Goal: Information Seeking & Learning: Learn about a topic

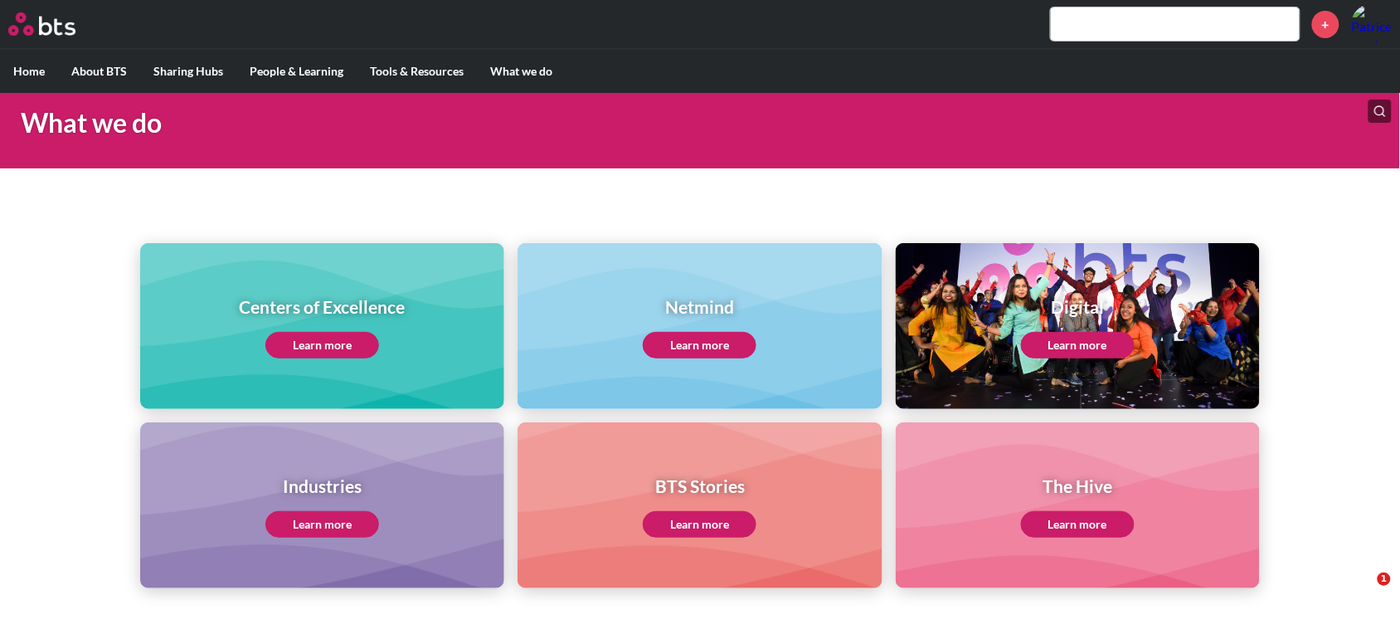
scroll to position [137, 0]
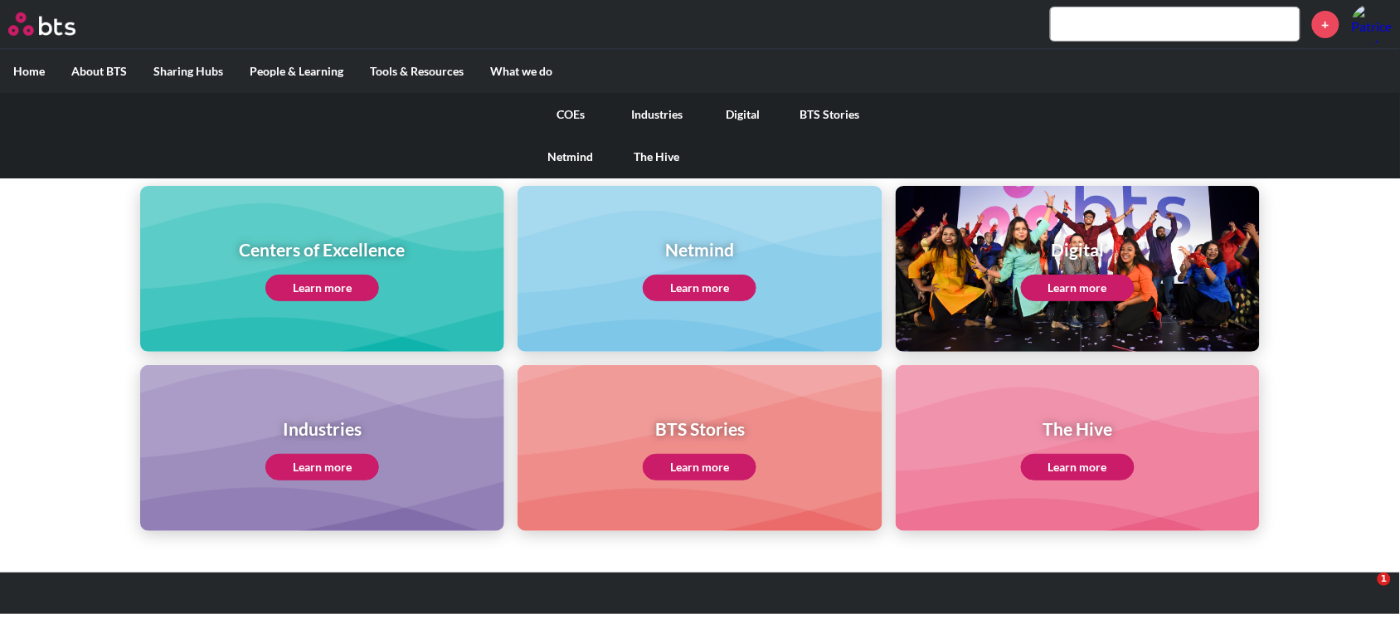
click at [558, 106] on link "COEs" at bounding box center [571, 114] width 86 height 43
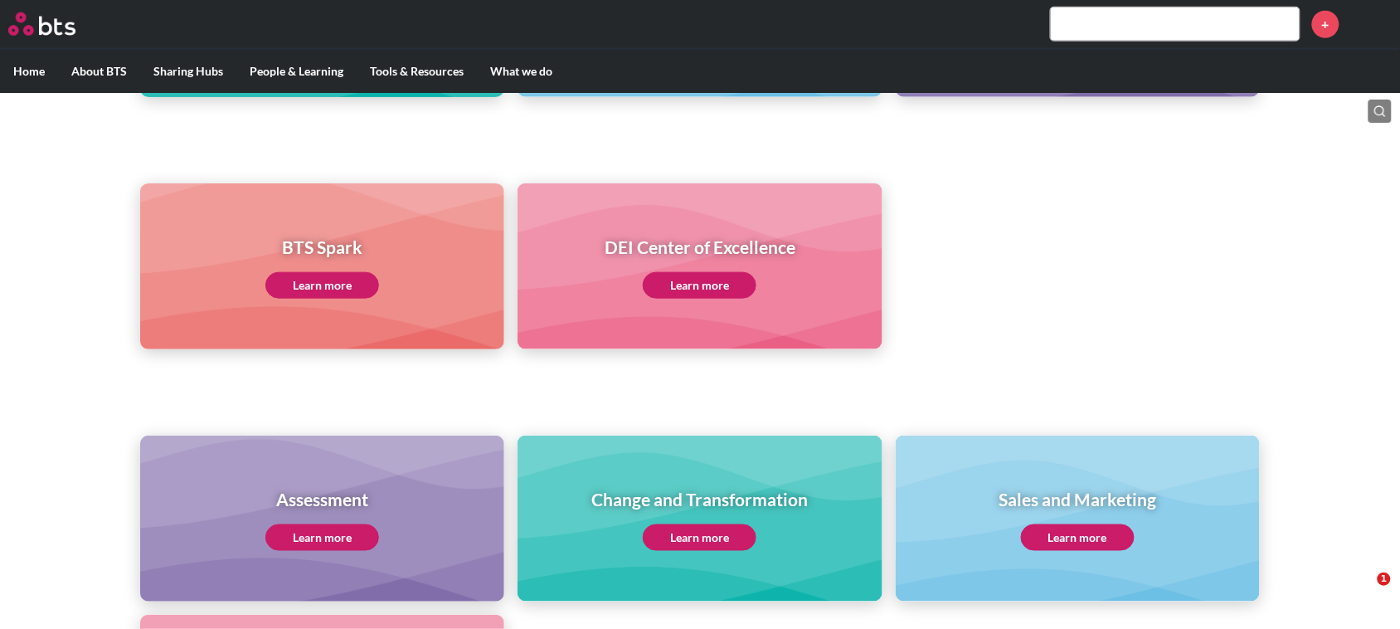
scroll to position [415, 0]
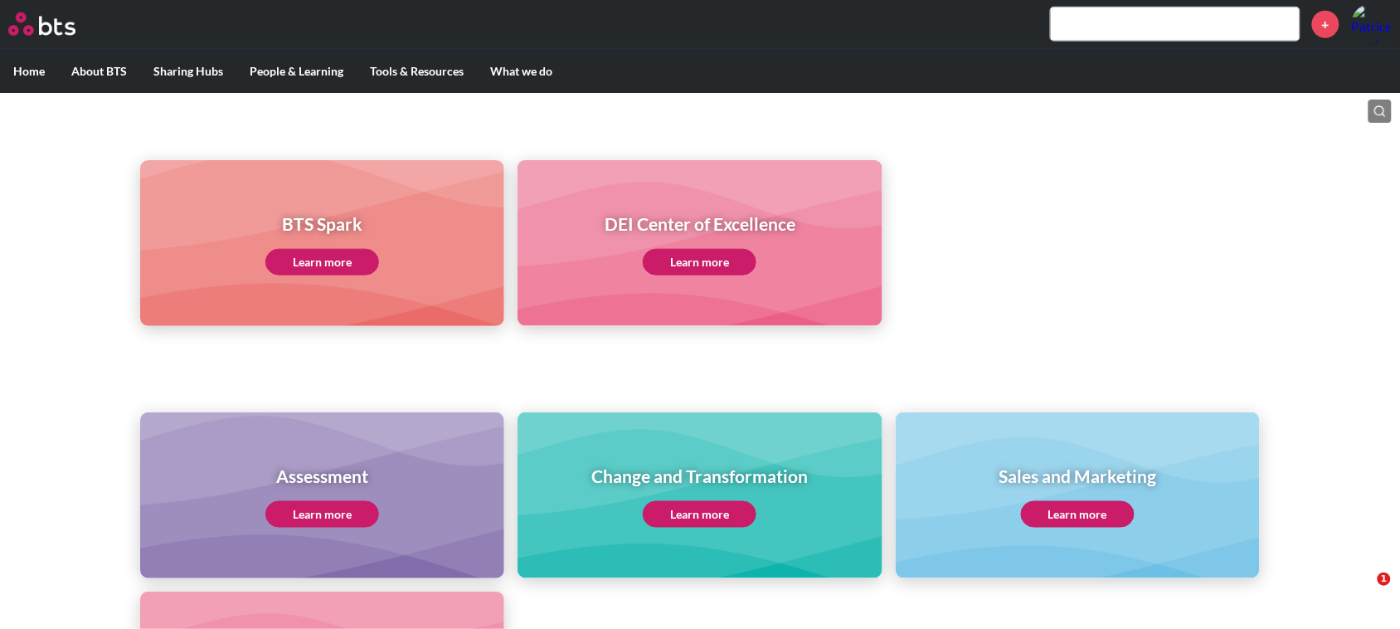
click at [1077, 503] on link "Learn more" at bounding box center [1078, 514] width 114 height 27
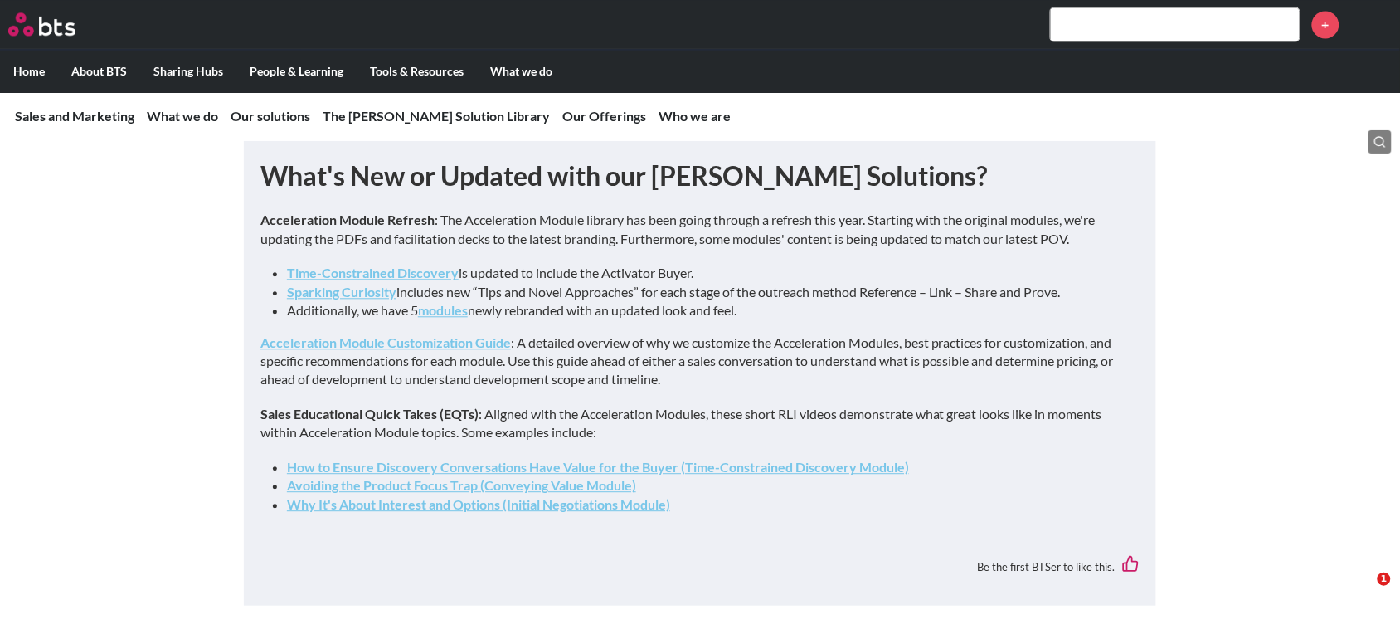
scroll to position [1037, 0]
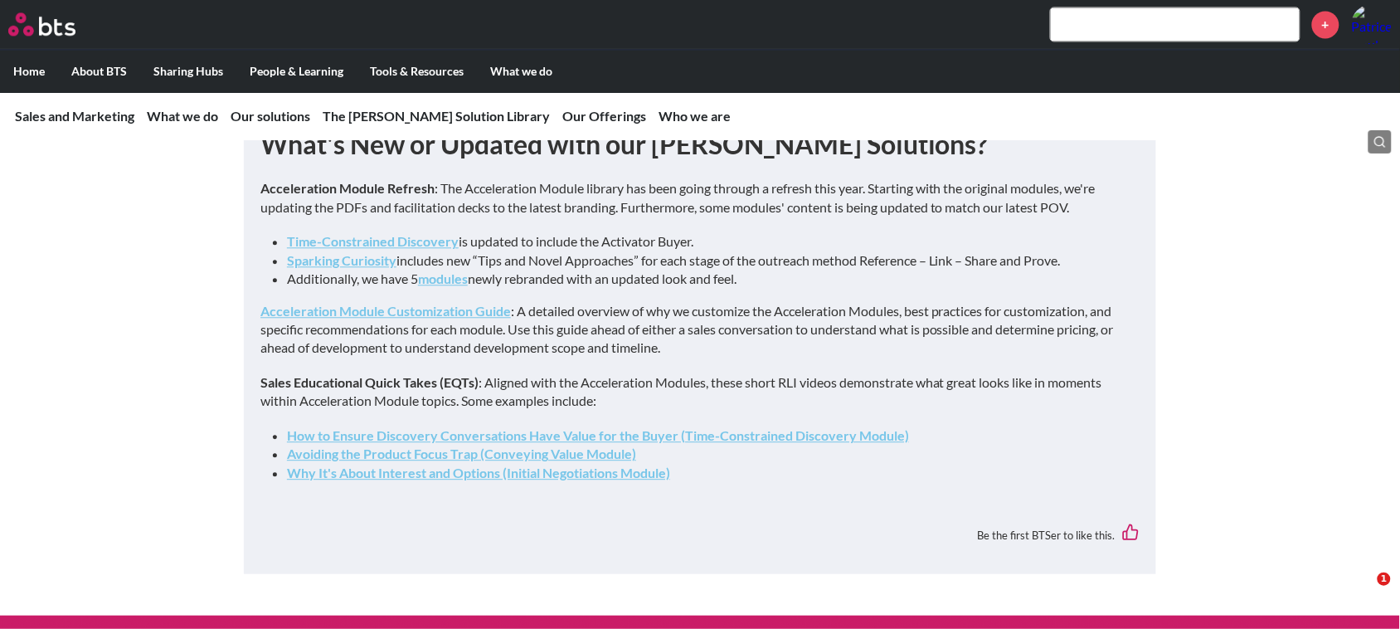
click at [366, 319] on strong "Acceleration Module Customization Guide" at bounding box center [385, 311] width 251 height 16
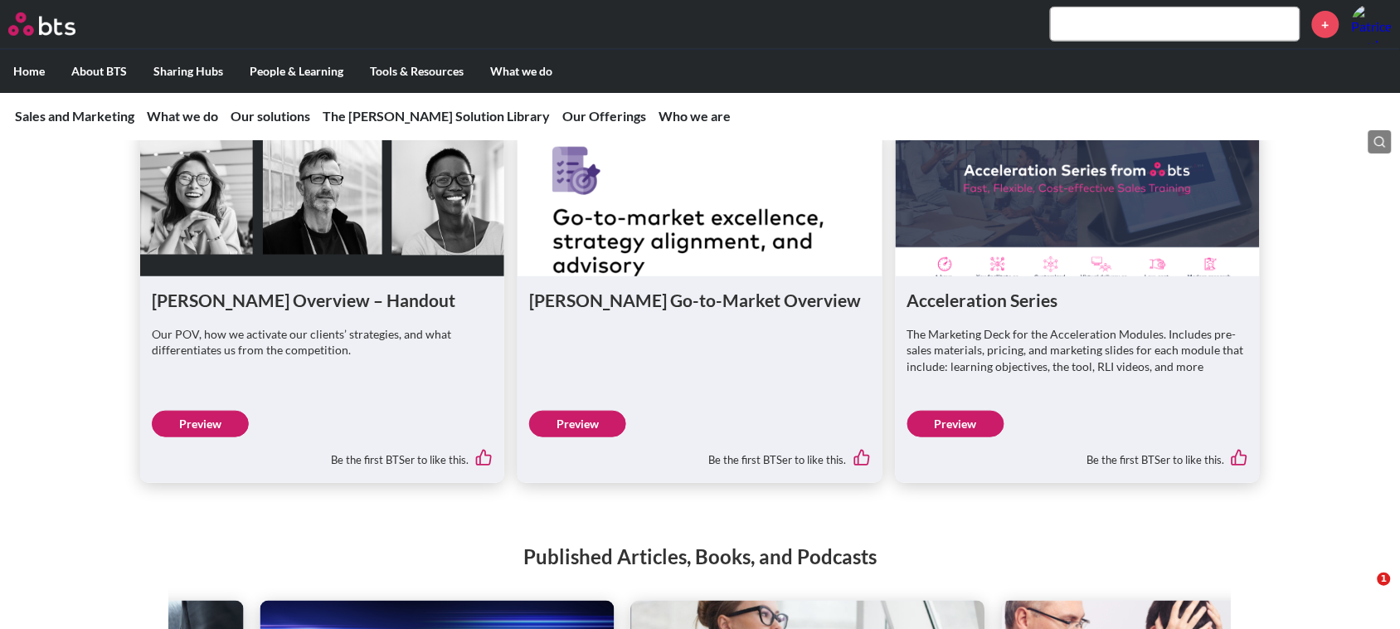
scroll to position [2074, 0]
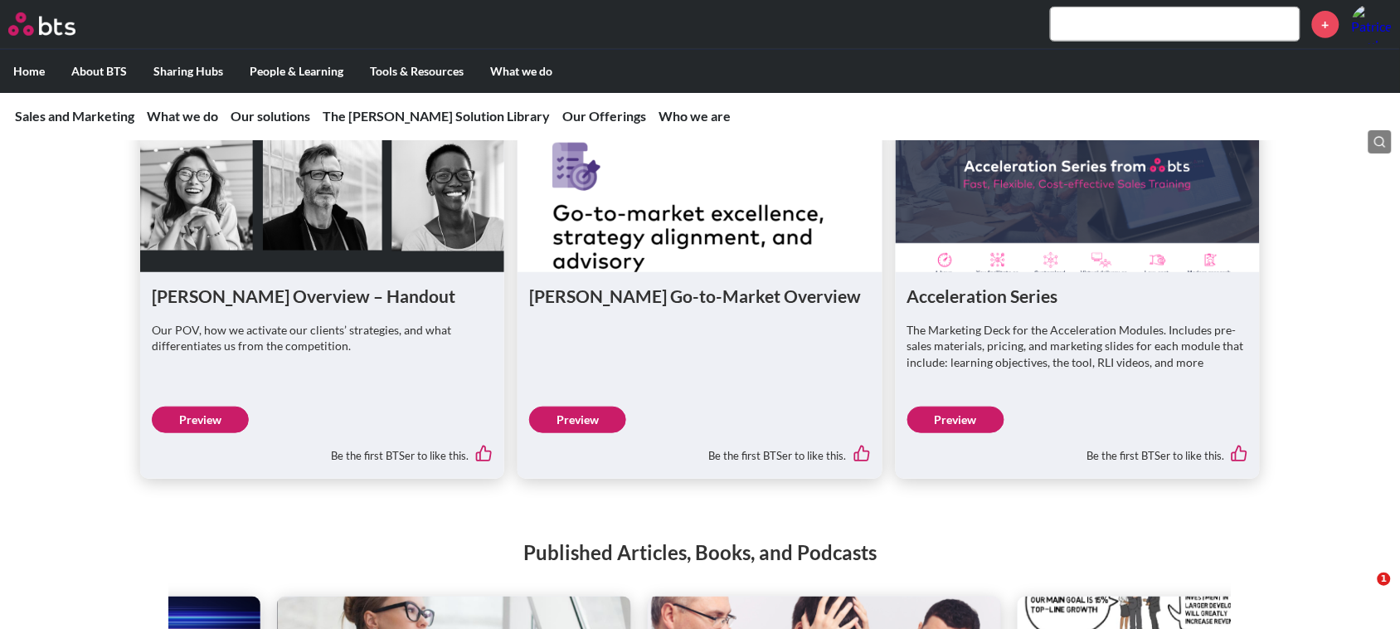
click at [951, 433] on link "Preview" at bounding box center [956, 420] width 97 height 27
